Goal: Obtain resource: Obtain resource

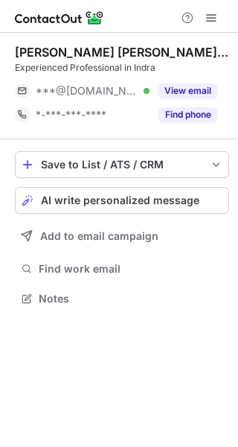
scroll to position [7, 7]
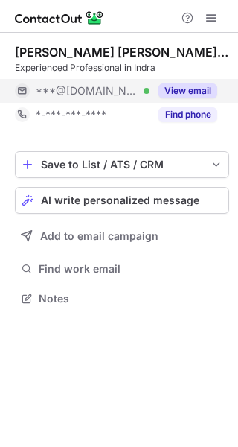
click at [205, 89] on button "View email" at bounding box center [188, 90] width 59 height 15
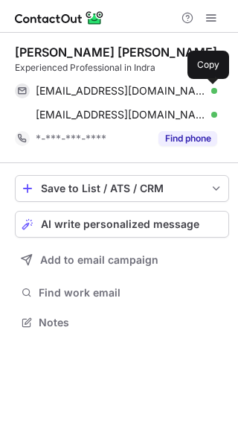
click at [211, 92] on span at bounding box center [210, 91] width 12 height 12
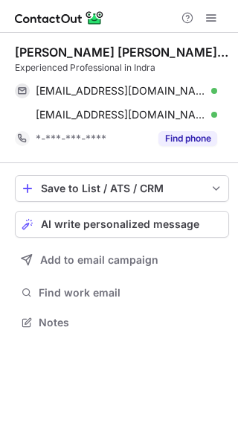
drag, startPoint x: 139, startPoint y: 19, endPoint x: 151, endPoint y: 63, distance: 45.6
click at [139, 19] on div "Help & Support" at bounding box center [119, 16] width 238 height 33
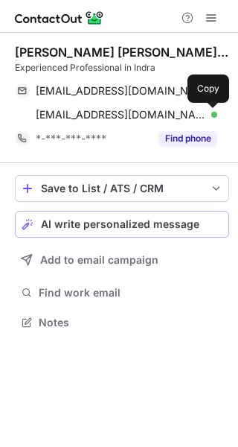
drag, startPoint x: 208, startPoint y: 113, endPoint x: 208, endPoint y: 230, distance: 117.0
click at [208, 118] on span at bounding box center [210, 115] width 12 height 12
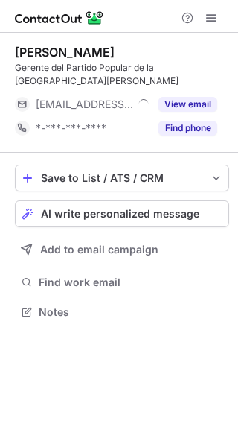
scroll to position [301, 238]
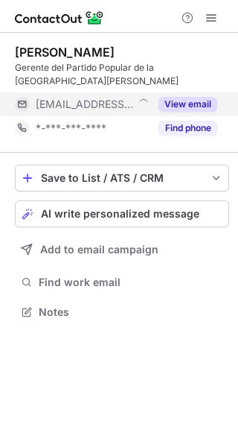
click at [192, 101] on button "View email" at bounding box center [188, 104] width 59 height 15
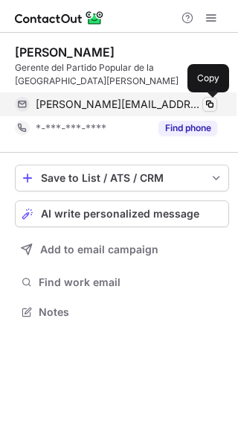
click at [212, 104] on span at bounding box center [210, 104] width 12 height 12
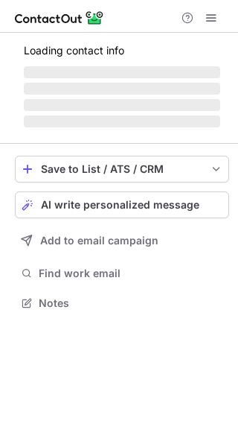
scroll to position [301, 238]
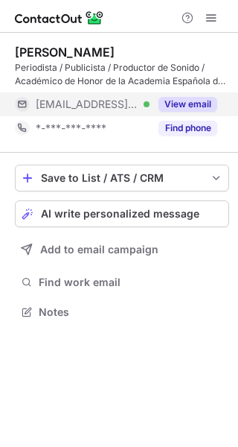
click at [187, 98] on button "View email" at bounding box center [188, 104] width 59 height 15
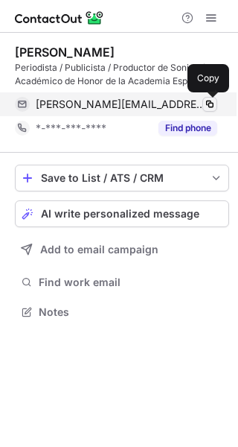
click at [214, 108] on span at bounding box center [210, 104] width 12 height 12
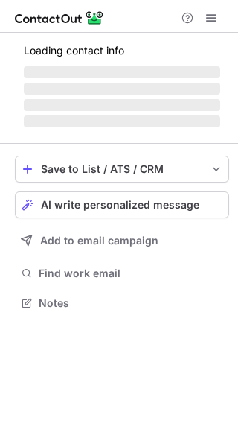
scroll to position [301, 238]
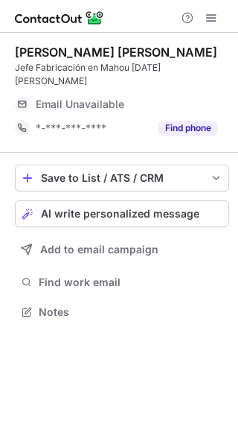
click at [146, 14] on div at bounding box center [119, 16] width 238 height 33
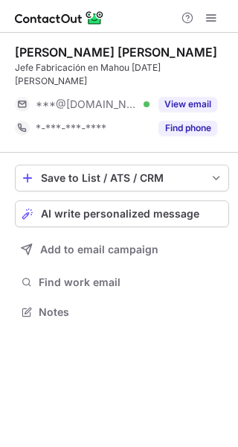
scroll to position [7, 7]
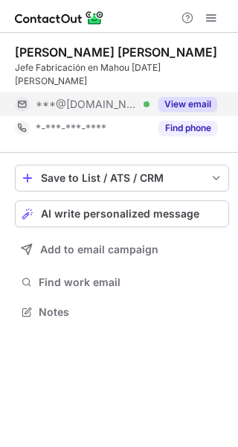
drag, startPoint x: 190, startPoint y: 86, endPoint x: 206, endPoint y: 92, distance: 17.4
click at [191, 97] on button "View email" at bounding box center [188, 104] width 59 height 15
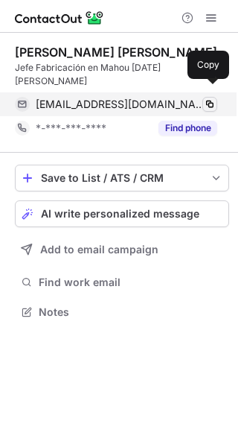
click at [214, 98] on span at bounding box center [210, 104] width 12 height 12
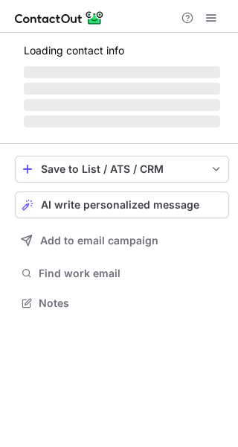
scroll to position [7, 7]
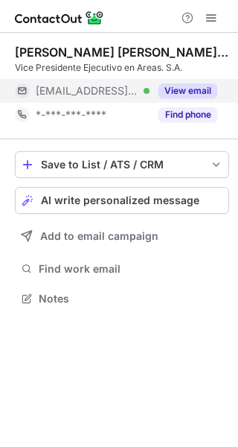
click at [202, 89] on button "View email" at bounding box center [188, 90] width 59 height 15
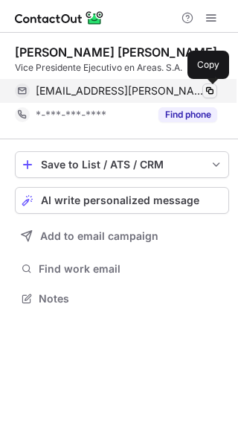
drag, startPoint x: 210, startPoint y: 92, endPoint x: 175, endPoint y: 362, distance: 272.8
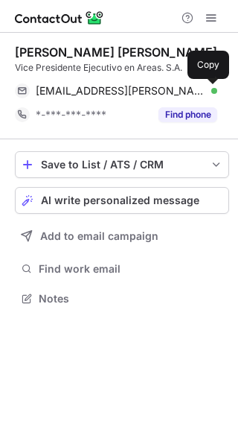
click at [209, 93] on span at bounding box center [210, 91] width 12 height 12
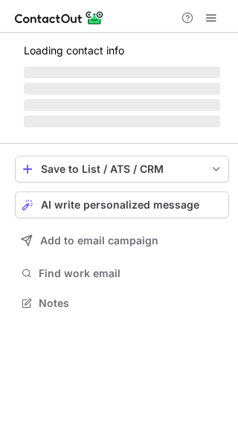
scroll to position [312, 238]
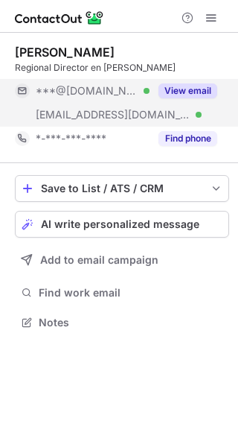
click at [192, 93] on button "View email" at bounding box center [188, 90] width 59 height 15
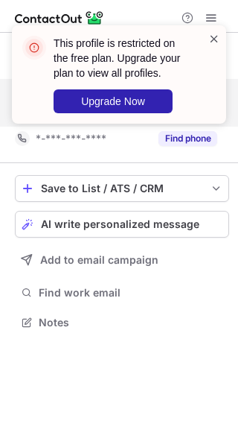
click at [217, 39] on span at bounding box center [215, 38] width 12 height 15
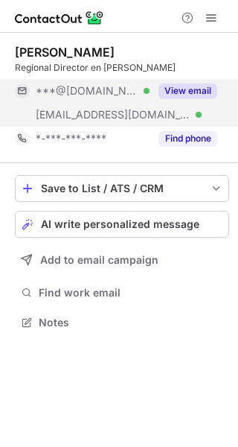
click at [213, 16] on div "This profile is restricted on the free plan. Upgrade your plan to view all prof…" at bounding box center [119, 80] width 238 height 140
click at [211, 16] on span at bounding box center [212, 18] width 12 height 12
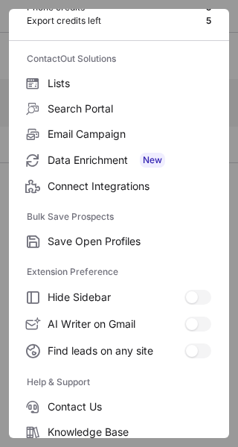
scroll to position [173, 0]
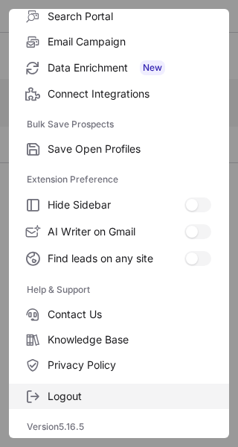
click at [82, 400] on span "Logout" at bounding box center [130, 396] width 164 height 13
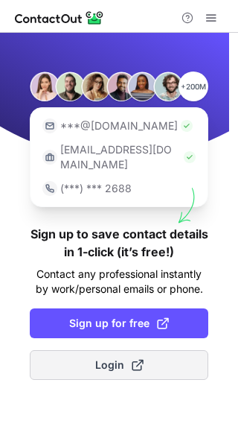
click at [104, 358] on span "Login" at bounding box center [119, 365] width 48 height 15
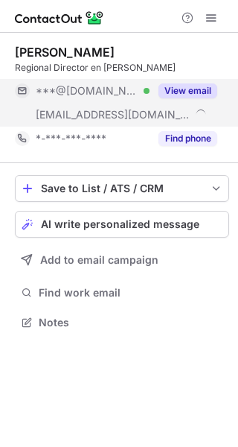
scroll to position [312, 238]
click at [184, 95] on button "View email" at bounding box center [188, 90] width 59 height 15
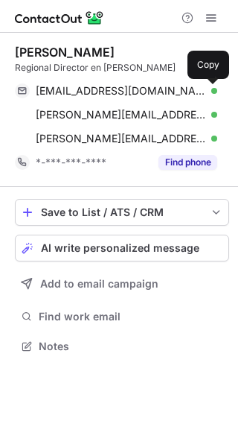
drag, startPoint x: 211, startPoint y: 91, endPoint x: 215, endPoint y: 263, distance: 172.2
click at [209, 93] on span at bounding box center [210, 91] width 12 height 12
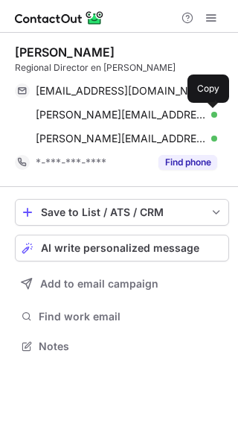
drag, startPoint x: 214, startPoint y: 117, endPoint x: 157, endPoint y: 361, distance: 250.2
click at [212, 118] on span at bounding box center [210, 115] width 12 height 12
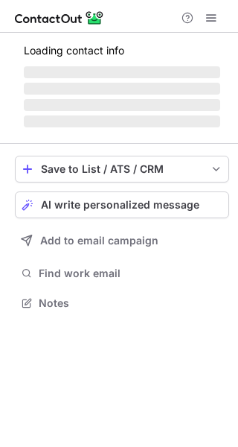
scroll to position [7, 7]
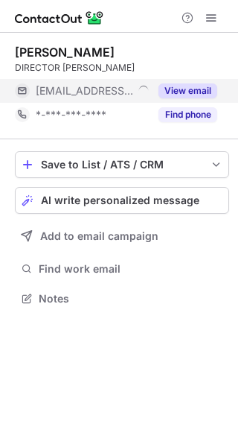
click at [193, 89] on button "View email" at bounding box center [188, 90] width 59 height 15
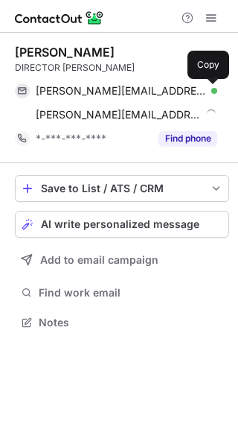
click at [214, 89] on span at bounding box center [210, 91] width 12 height 12
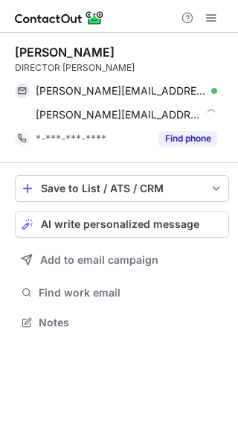
drag, startPoint x: 133, startPoint y: 22, endPoint x: 223, endPoint y: 116, distance: 129.1
click at [134, 22] on div at bounding box center [119, 16] width 238 height 33
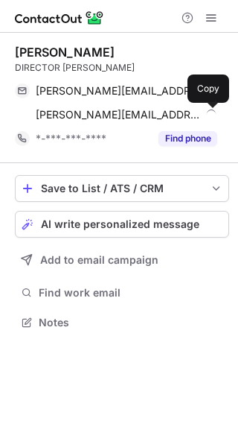
drag, startPoint x: 212, startPoint y: 115, endPoint x: 236, endPoint y: 262, distance: 148.7
click at [212, 118] on span at bounding box center [210, 115] width 12 height 12
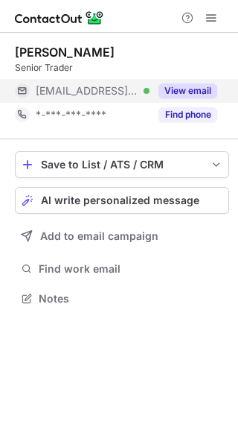
scroll to position [7, 7]
click at [179, 86] on button "View email" at bounding box center [188, 90] width 59 height 15
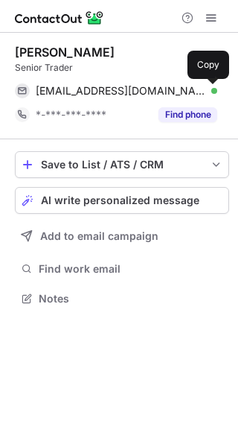
drag, startPoint x: 211, startPoint y: 89, endPoint x: 238, endPoint y: 138, distance: 55.4
click at [211, 89] on span at bounding box center [210, 91] width 12 height 12
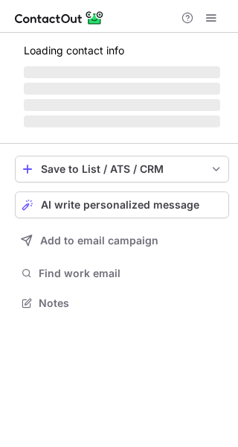
scroll to position [7, 7]
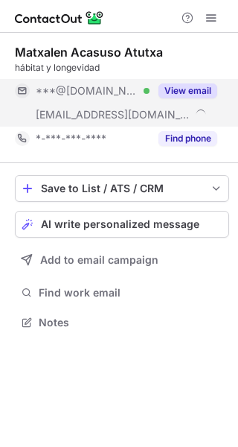
click at [174, 87] on button "View email" at bounding box center [188, 90] width 59 height 15
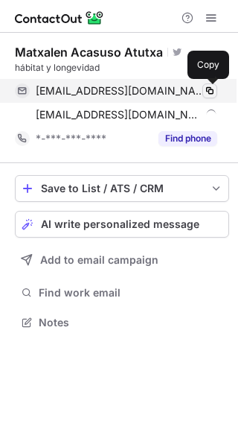
drag, startPoint x: 209, startPoint y: 91, endPoint x: 224, endPoint y: 302, distance: 211.4
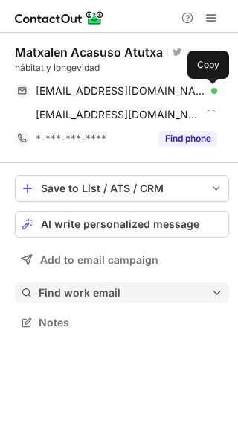
click at [209, 91] on span at bounding box center [210, 91] width 12 height 12
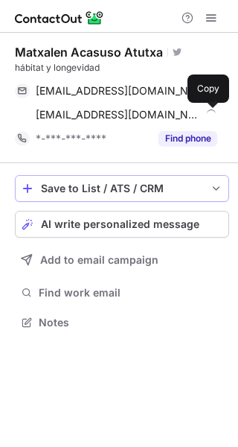
drag, startPoint x: 214, startPoint y: 113, endPoint x: 195, endPoint y: 186, distance: 75.4
click at [214, 113] on span at bounding box center [210, 115] width 12 height 12
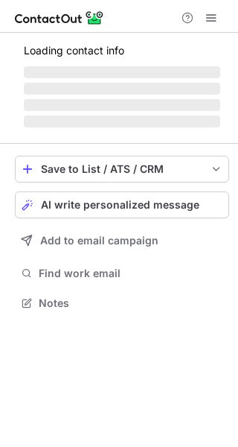
scroll to position [301, 238]
